Goal: Information Seeking & Learning: Learn about a topic

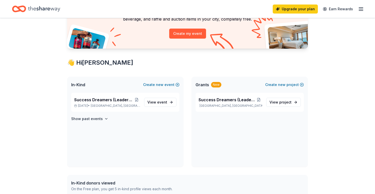
scroll to position [52, 0]
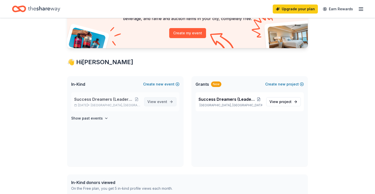
click at [159, 101] on span "event" at bounding box center [162, 101] width 10 height 4
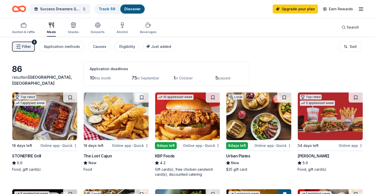
click at [35, 117] on img at bounding box center [44, 116] width 65 height 48
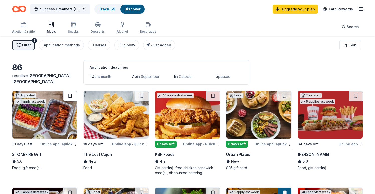
click at [69, 98] on button at bounding box center [70, 96] width 14 height 10
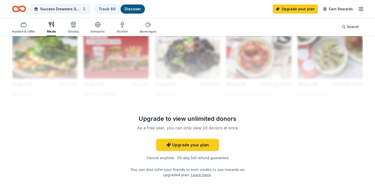
scroll to position [451, 0]
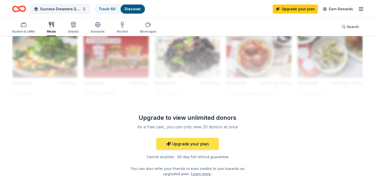
click at [196, 141] on link "Upgrade your plan" at bounding box center [187, 144] width 63 height 12
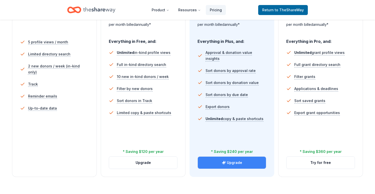
scroll to position [137, 0]
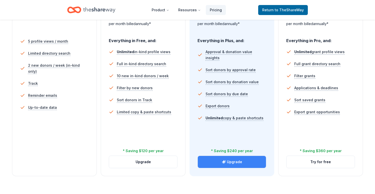
click at [232, 163] on button "Upgrade" at bounding box center [232, 162] width 68 height 12
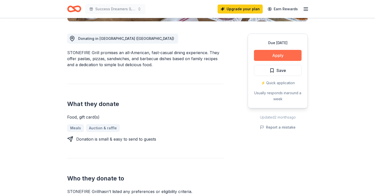
scroll to position [131, 0]
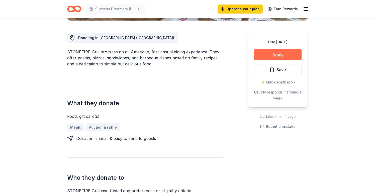
click at [281, 55] on button "Apply" at bounding box center [278, 54] width 48 height 11
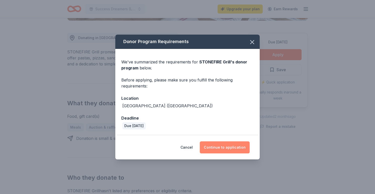
click at [226, 148] on button "Continue to application" at bounding box center [225, 147] width 50 height 12
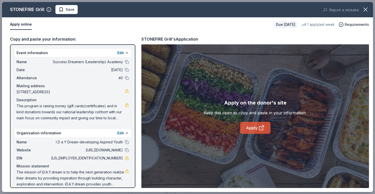
click at [250, 128] on link "Apply" at bounding box center [255, 128] width 30 height 12
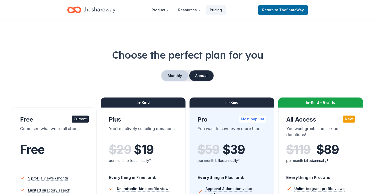
click at [177, 74] on button "Monthly" at bounding box center [174, 75] width 27 height 11
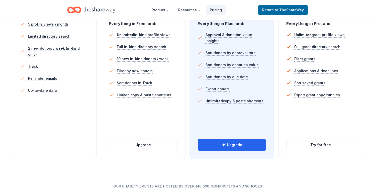
scroll to position [166, 0]
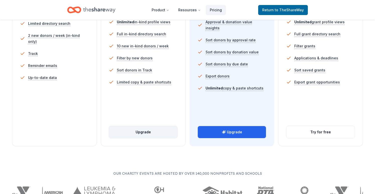
click at [144, 131] on button "Upgrade" at bounding box center [143, 132] width 68 height 12
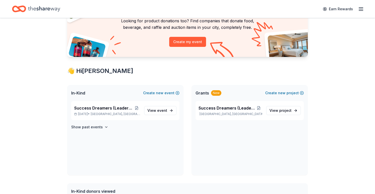
scroll to position [45, 0]
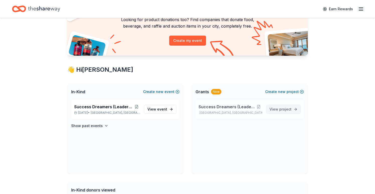
click at [283, 112] on link "View project" at bounding box center [283, 109] width 35 height 9
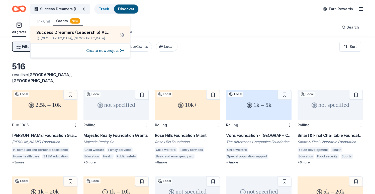
click at [178, 25] on div "All grants ≤ $5k $5k to $20k > $20k Unspecified Search" at bounding box center [187, 27] width 351 height 19
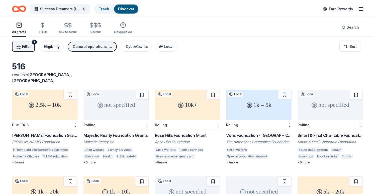
click at [54, 46] on div "Eligibility" at bounding box center [52, 47] width 16 height 6
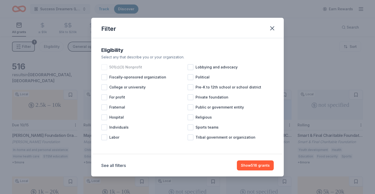
click at [103, 65] on div at bounding box center [104, 67] width 6 height 6
click at [189, 86] on div at bounding box center [190, 87] width 6 height 6
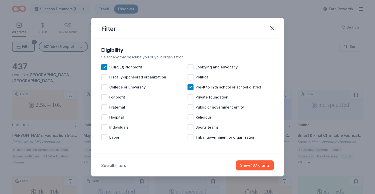
click at [111, 165] on button "See all filters" at bounding box center [113, 165] width 25 height 6
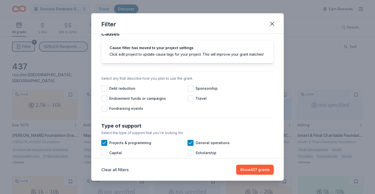
scroll to position [119, 0]
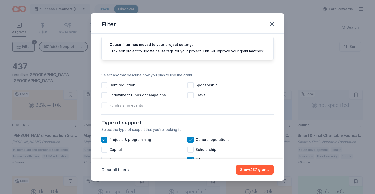
click at [104, 107] on div at bounding box center [104, 105] width 6 height 6
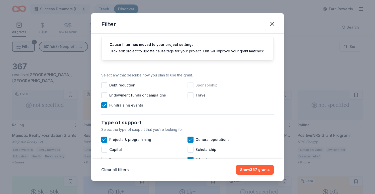
click at [192, 83] on div at bounding box center [190, 85] width 6 height 6
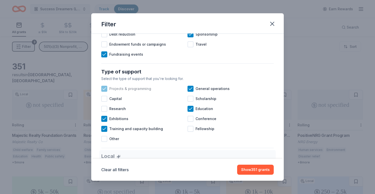
scroll to position [176, 0]
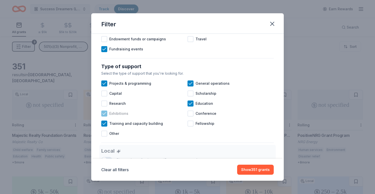
click at [104, 113] on icon at bounding box center [104, 113] width 5 height 5
click at [192, 92] on div at bounding box center [190, 93] width 6 height 6
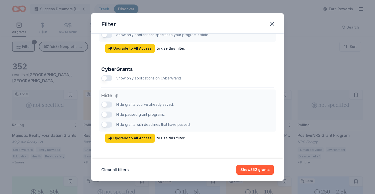
scroll to position [300, 0]
click at [249, 169] on button "Show 352 grants" at bounding box center [254, 169] width 37 height 10
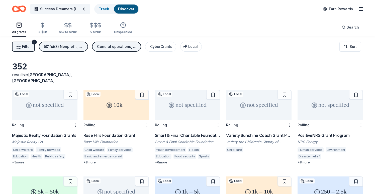
scroll to position [0, 0]
click at [84, 8] on button "Success Dreamers (Leadership) Academy" at bounding box center [60, 9] width 60 height 10
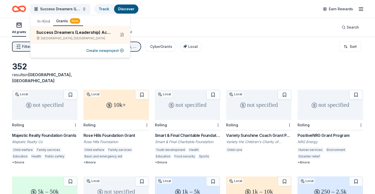
click at [44, 21] on button "In-Kind" at bounding box center [43, 21] width 19 height 9
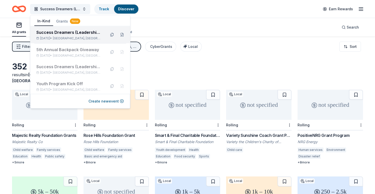
click at [52, 32] on div "Success Dreamers (Leadership) Academy" at bounding box center [69, 32] width 66 height 6
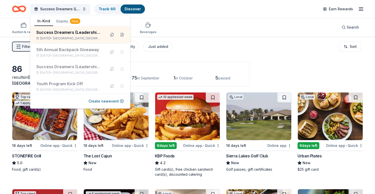
click at [156, 8] on div "Success Dreamers (Leadership) Academy Track · 60 Discover Earn Rewards" at bounding box center [187, 9] width 351 height 12
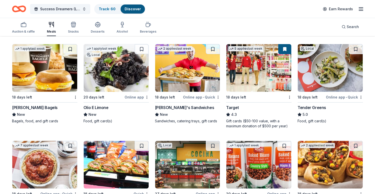
scroll to position [336, 0]
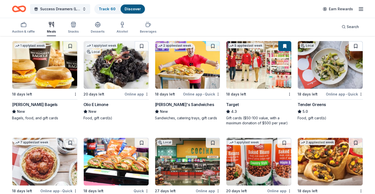
click at [357, 44] on button at bounding box center [355, 46] width 14 height 10
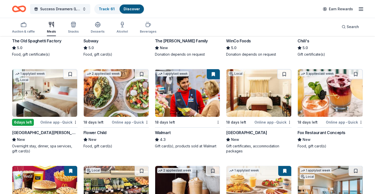
scroll to position [496, 0]
